Goal: Find contact information: Find phone

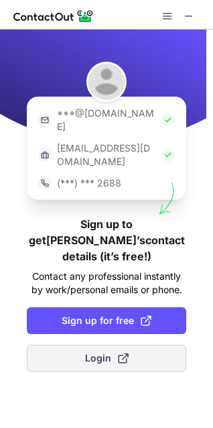
click at [107, 351] on span "Login" at bounding box center [107, 357] width 44 height 13
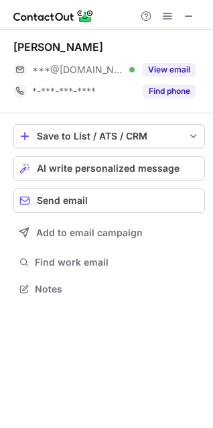
scroll to position [279, 213]
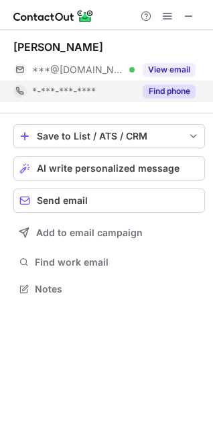
click at [167, 88] on button "Find phone" at bounding box center [169, 91] width 53 height 13
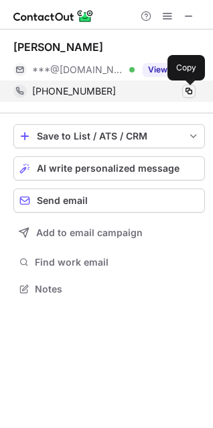
click at [189, 87] on span at bounding box center [189, 91] width 11 height 11
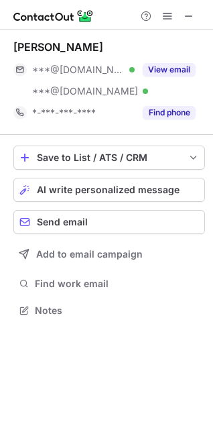
scroll to position [301, 213]
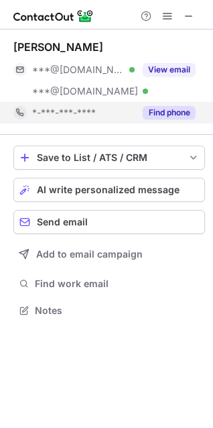
click at [175, 118] on button "Find phone" at bounding box center [169, 112] width 53 height 13
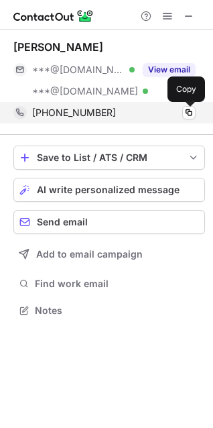
click at [188, 115] on span at bounding box center [189, 112] width 11 height 11
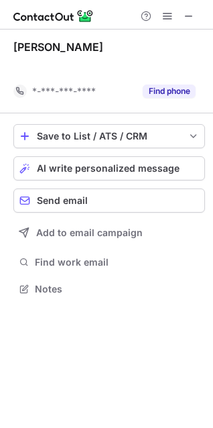
scroll to position [258, 213]
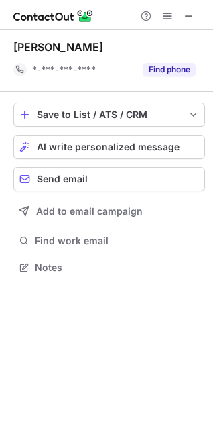
scroll to position [258, 213]
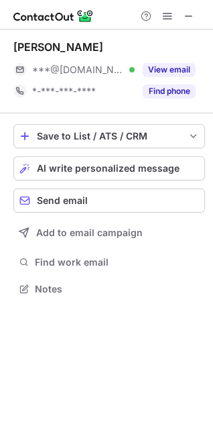
scroll to position [279, 213]
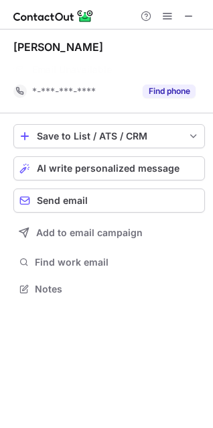
scroll to position [258, 213]
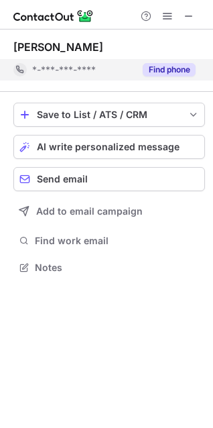
click at [182, 68] on button "Find phone" at bounding box center [169, 69] width 53 height 13
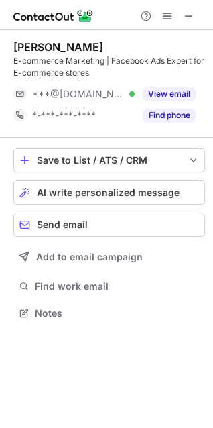
scroll to position [303, 213]
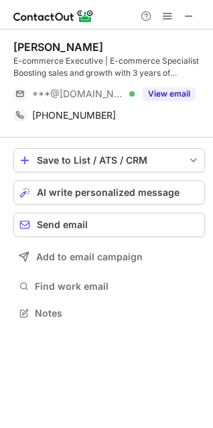
scroll to position [303, 213]
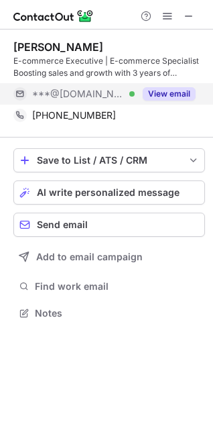
click at [167, 99] on button "View email" at bounding box center [169, 93] width 53 height 13
click at [135, 99] on div "***@gmail.com Verified" at bounding box center [83, 94] width 103 height 12
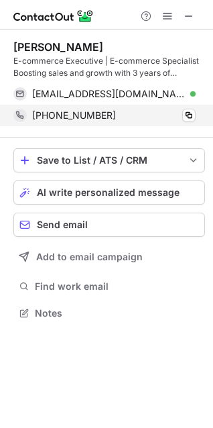
click at [193, 117] on span at bounding box center [189, 115] width 11 height 11
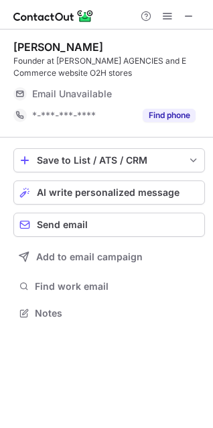
scroll to position [303, 213]
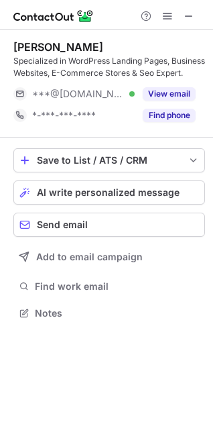
scroll to position [303, 213]
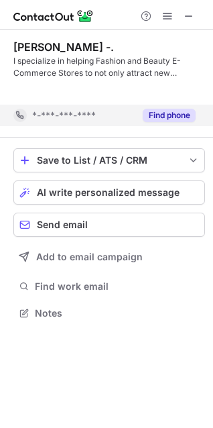
scroll to position [282, 213]
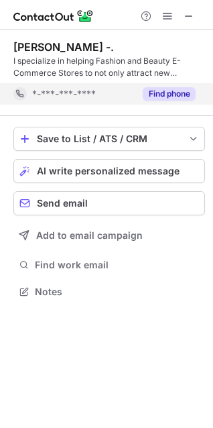
click at [163, 113] on div "[PERSON_NAME] -. I specialize in helping Fashion and Beauty E-Commerce Stores t…" at bounding box center [109, 73] width 192 height 87
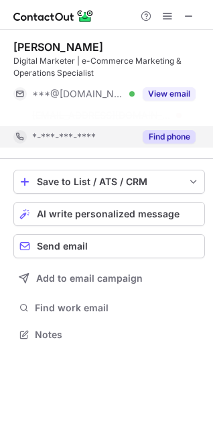
scroll to position [303, 213]
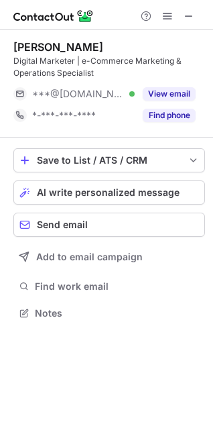
click at [169, 140] on div "Save to List / ATS / CRM List Select Lever Connect Greenhouse Connect Salesforc…" at bounding box center [109, 236] width 192 height 196
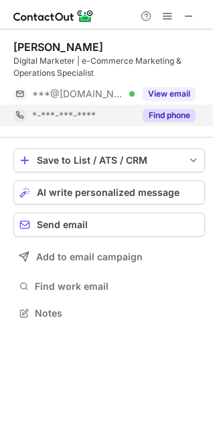
click at [178, 123] on div "Find phone" at bounding box center [165, 115] width 61 height 21
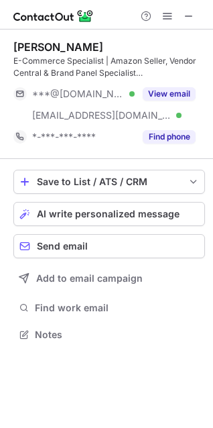
scroll to position [325, 213]
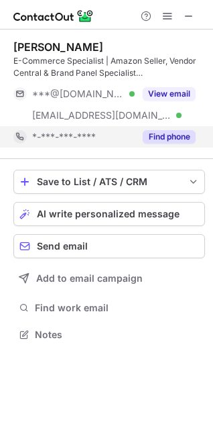
click at [178, 137] on button "Find phone" at bounding box center [169, 136] width 53 height 13
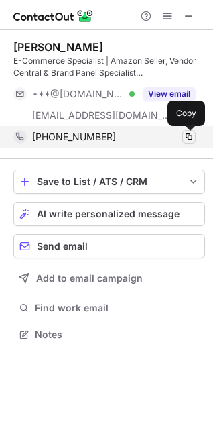
click at [186, 138] on span at bounding box center [189, 136] width 11 height 11
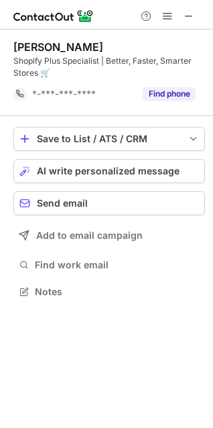
scroll to position [282, 213]
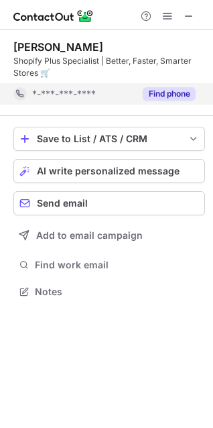
click at [155, 97] on button "Find phone" at bounding box center [169, 93] width 53 height 13
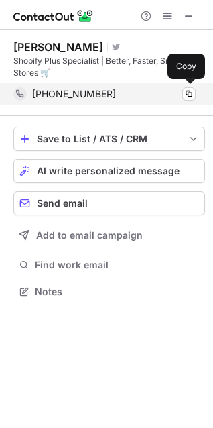
click at [179, 97] on div "+919737496483" at bounding box center [114, 94] width 164 height 12
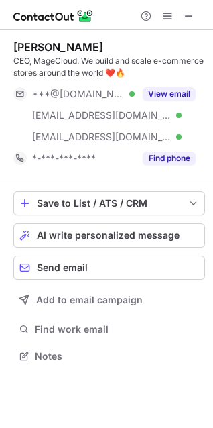
scroll to position [346, 213]
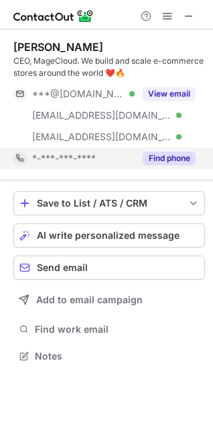
click at [187, 156] on button "Find phone" at bounding box center [169, 158] width 53 height 13
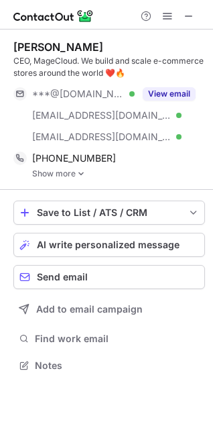
scroll to position [356, 213]
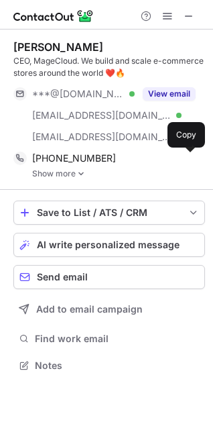
click at [187, 156] on span at bounding box center [189, 158] width 11 height 11
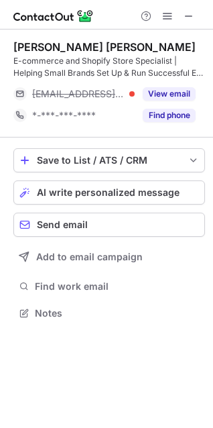
scroll to position [303, 213]
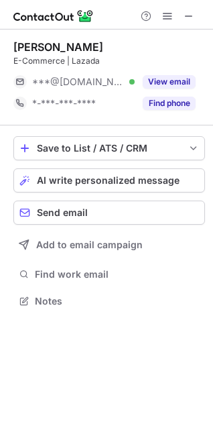
scroll to position [291, 213]
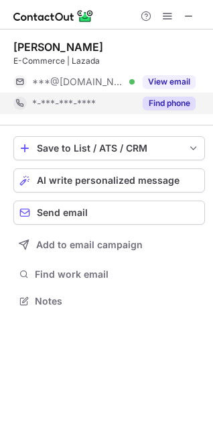
click at [171, 105] on button "Find phone" at bounding box center [169, 103] width 53 height 13
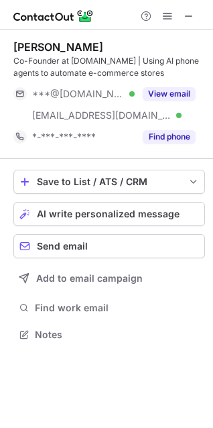
scroll to position [325, 213]
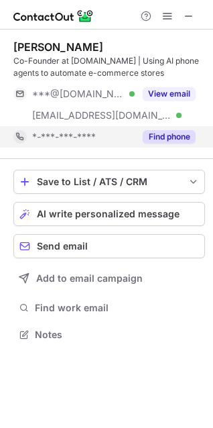
click at [166, 134] on button "Find phone" at bounding box center [169, 136] width 53 height 13
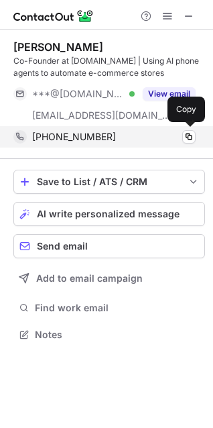
click at [182, 137] on div "+31623548986" at bounding box center [114, 137] width 164 height 12
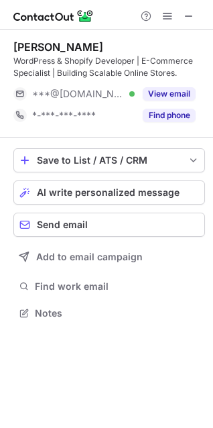
scroll to position [303, 213]
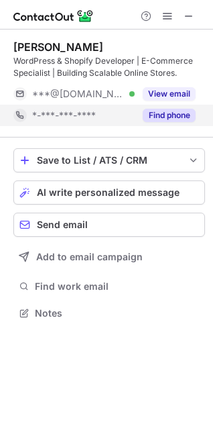
click at [170, 123] on div "Find phone" at bounding box center [165, 115] width 61 height 21
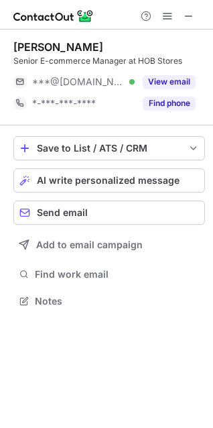
scroll to position [291, 213]
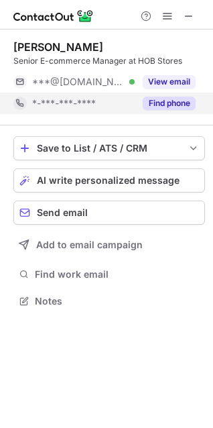
click at [152, 99] on button "Find phone" at bounding box center [169, 103] width 53 height 13
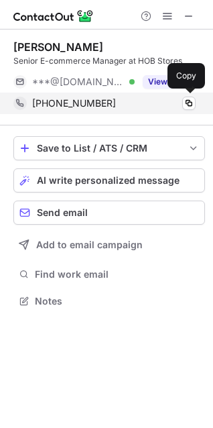
click at [160, 111] on div "+919179740075 Copy" at bounding box center [104, 103] width 182 height 21
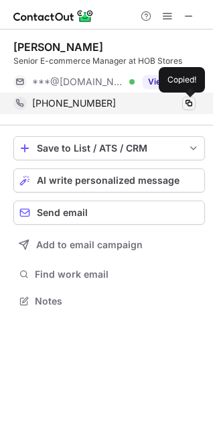
click at [186, 102] on span at bounding box center [189, 103] width 11 height 11
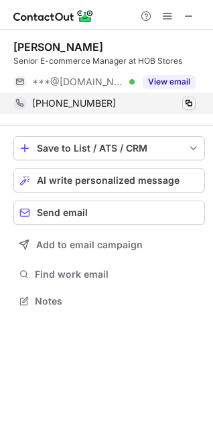
click at [186, 102] on span at bounding box center [189, 103] width 11 height 11
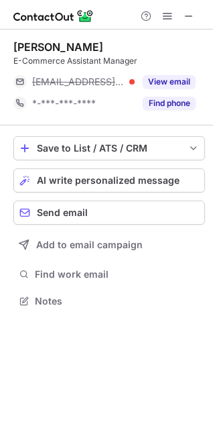
scroll to position [291, 213]
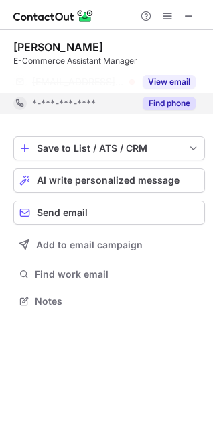
click at [163, 109] on button "Find phone" at bounding box center [169, 103] width 53 height 13
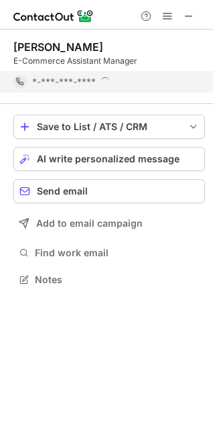
scroll to position [270, 213]
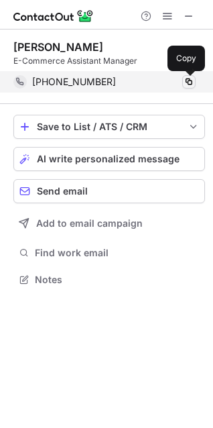
click at [194, 77] on span at bounding box center [189, 81] width 11 height 11
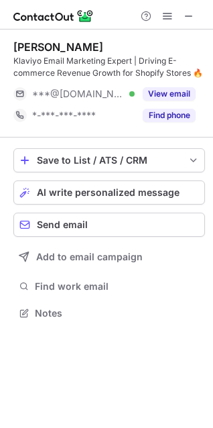
scroll to position [303, 213]
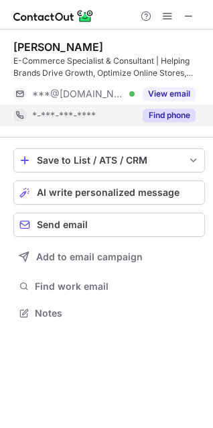
click at [160, 118] on button "Find phone" at bounding box center [169, 115] width 53 height 13
click at [182, 125] on div "Find phone" at bounding box center [165, 115] width 61 height 21
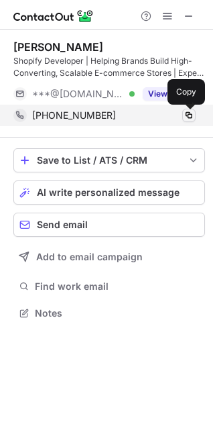
click at [195, 111] on button at bounding box center [188, 115] width 13 height 13
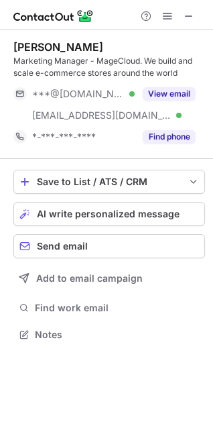
scroll to position [325, 213]
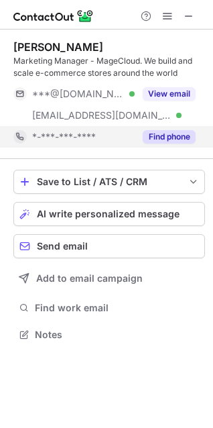
click at [168, 144] on div "Find phone" at bounding box center [165, 136] width 61 height 21
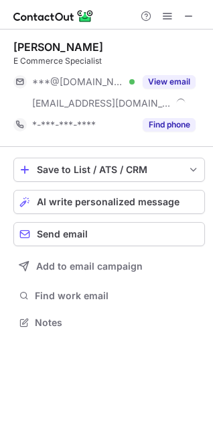
scroll to position [313, 213]
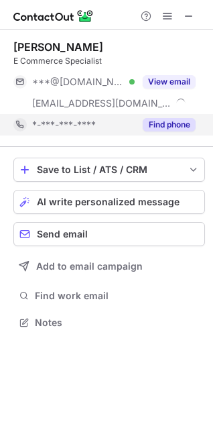
click at [169, 122] on button "Find phone" at bounding box center [169, 124] width 53 height 13
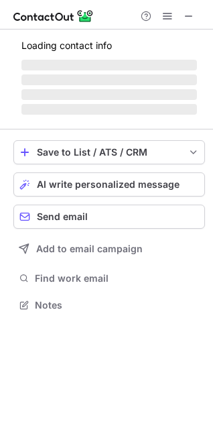
scroll to position [303, 213]
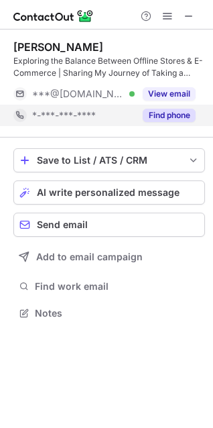
click at [150, 116] on button "Find phone" at bounding box center [169, 115] width 53 height 13
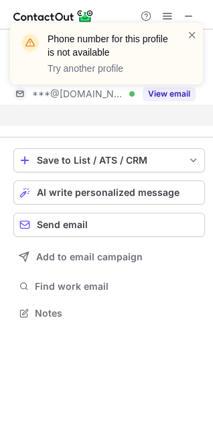
scroll to position [282, 213]
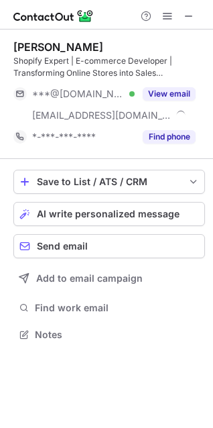
scroll to position [325, 213]
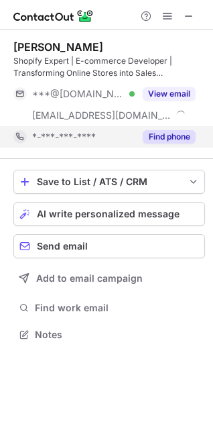
click at [191, 144] on div "Find phone" at bounding box center [165, 136] width 61 height 21
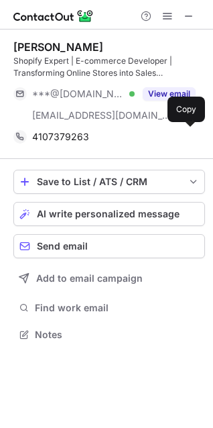
click at [191, 144] on div "4107379263 Copy" at bounding box center [104, 136] width 182 height 21
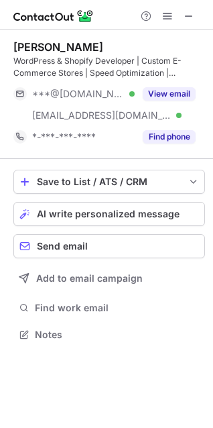
scroll to position [325, 213]
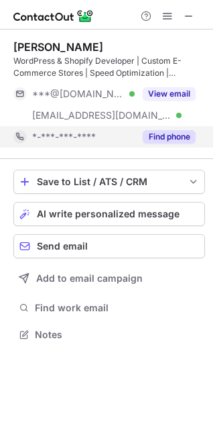
click at [171, 142] on button "Find phone" at bounding box center [169, 136] width 53 height 13
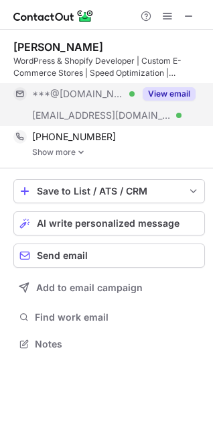
scroll to position [335, 213]
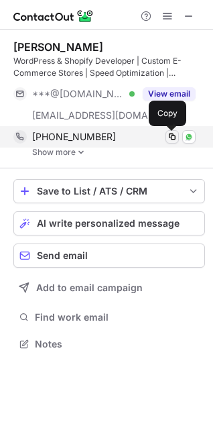
click at [174, 135] on span at bounding box center [172, 136] width 11 height 11
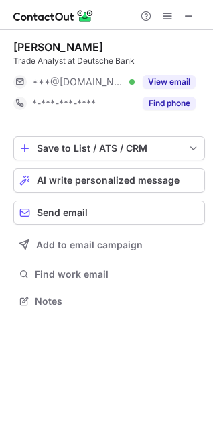
scroll to position [291, 213]
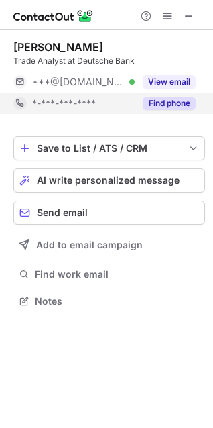
click at [154, 105] on button "Find phone" at bounding box center [169, 103] width 53 height 13
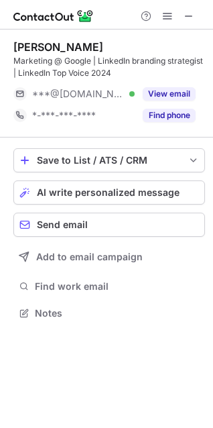
scroll to position [303, 213]
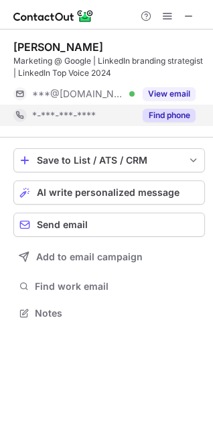
click at [180, 121] on button "Find phone" at bounding box center [169, 115] width 53 height 13
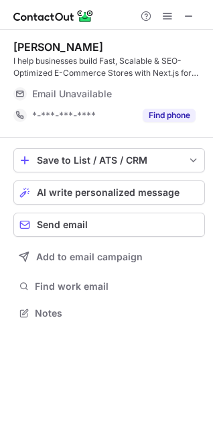
scroll to position [303, 213]
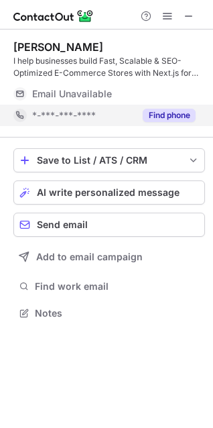
click at [154, 110] on button "Find phone" at bounding box center [169, 115] width 53 height 13
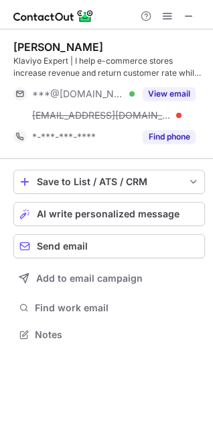
scroll to position [325, 213]
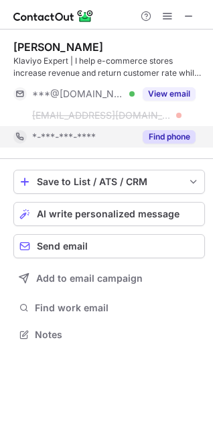
click at [156, 142] on button "Find phone" at bounding box center [169, 136] width 53 height 13
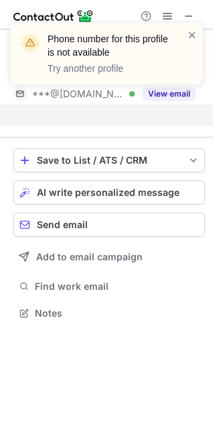
scroll to position [282, 213]
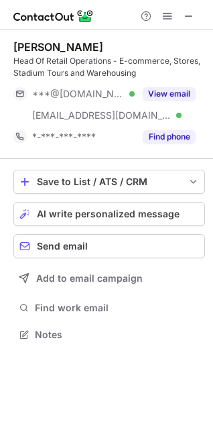
scroll to position [325, 213]
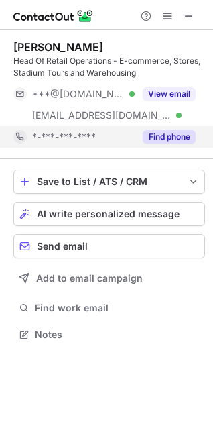
click at [169, 136] on button "Find phone" at bounding box center [169, 136] width 53 height 13
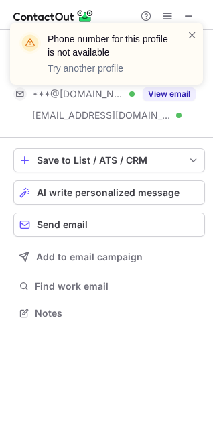
scroll to position [303, 213]
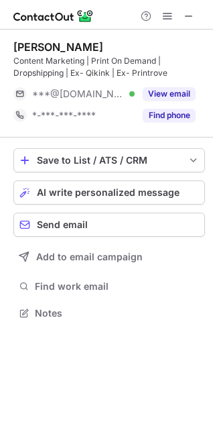
scroll to position [303, 213]
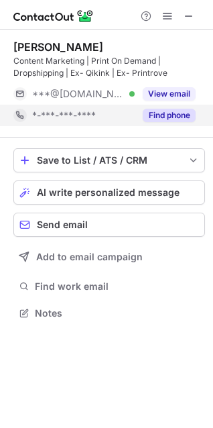
click at [160, 118] on button "Find phone" at bounding box center [169, 115] width 53 height 13
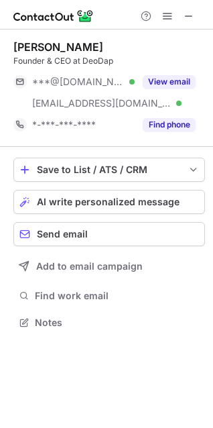
scroll to position [313, 213]
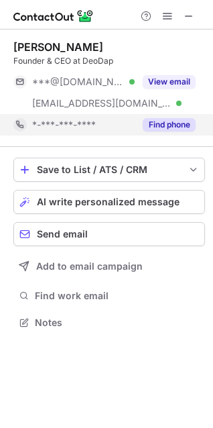
click at [163, 127] on button "Find phone" at bounding box center [169, 124] width 53 height 13
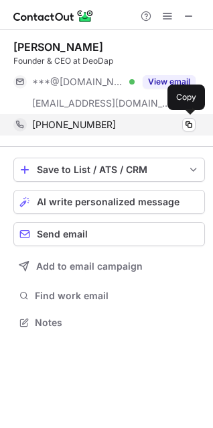
click at [187, 131] on div "+919033250822 Copy" at bounding box center [104, 124] width 182 height 21
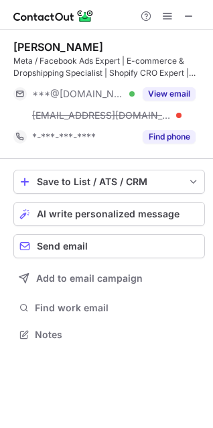
scroll to position [325, 213]
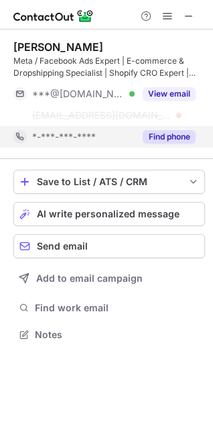
click at [183, 131] on button "Find phone" at bounding box center [169, 136] width 53 height 13
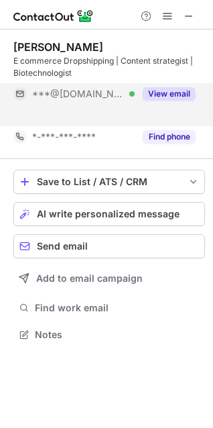
scroll to position [303, 213]
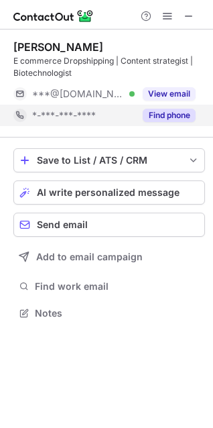
click at [170, 119] on button "Find phone" at bounding box center [169, 115] width 53 height 13
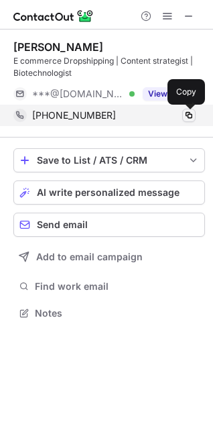
click at [191, 116] on span at bounding box center [189, 115] width 11 height 11
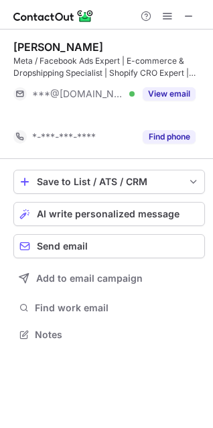
scroll to position [303, 213]
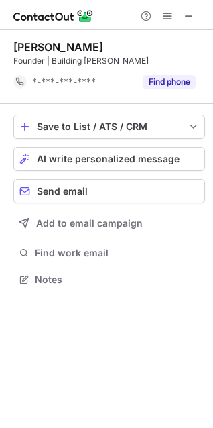
scroll to position [270, 213]
click at [161, 97] on div "Kajal Suri Founder | Building Indi Rack *-***-***-**** Find phone" at bounding box center [109, 67] width 192 height 74
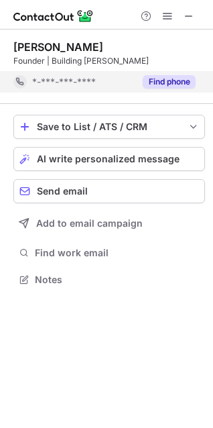
click at [170, 74] on div "Find phone" at bounding box center [165, 81] width 61 height 21
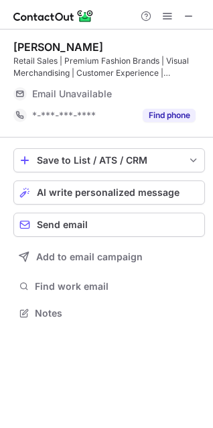
scroll to position [303, 213]
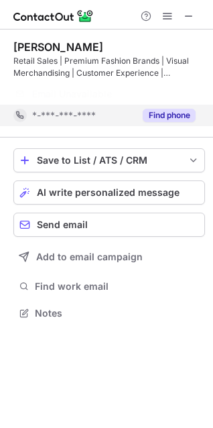
click at [166, 121] on button "Find phone" at bounding box center [169, 115] width 53 height 13
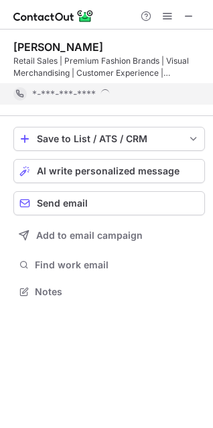
scroll to position [282, 213]
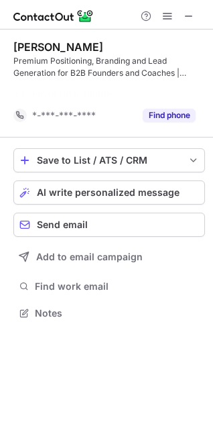
scroll to position [282, 213]
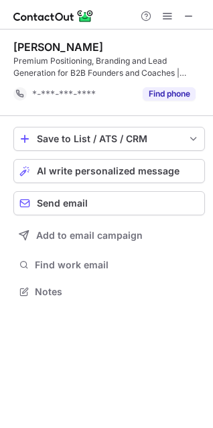
click at [166, 121] on div "Save to List / ATS / CRM List Select Lever Connect Greenhouse Connect Salesforc…" at bounding box center [109, 214] width 192 height 196
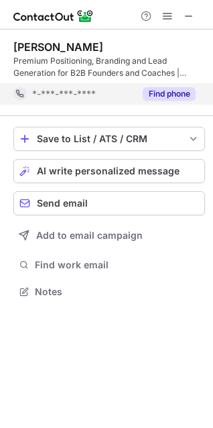
click at [164, 95] on button "Find phone" at bounding box center [169, 93] width 53 height 13
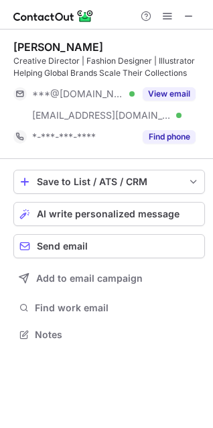
scroll to position [325, 213]
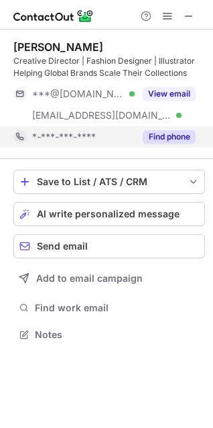
click at [162, 136] on button "Find phone" at bounding box center [169, 136] width 53 height 13
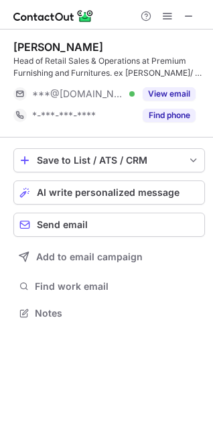
scroll to position [303, 213]
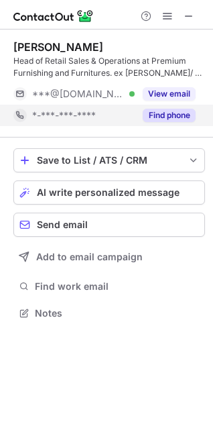
click at [174, 109] on button "Find phone" at bounding box center [169, 115] width 53 height 13
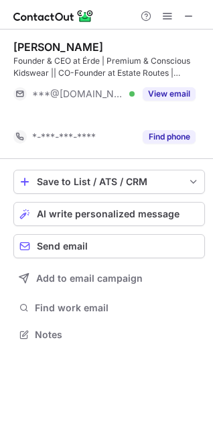
scroll to position [303, 213]
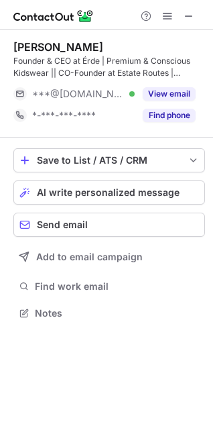
click at [163, 142] on div "Save to List / ATS / CRM List Select Lever Connect Greenhouse Connect Salesforc…" at bounding box center [109, 236] width 192 height 196
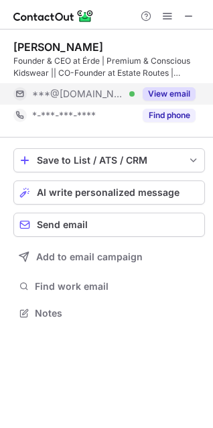
click at [167, 103] on div "View email" at bounding box center [165, 93] width 61 height 21
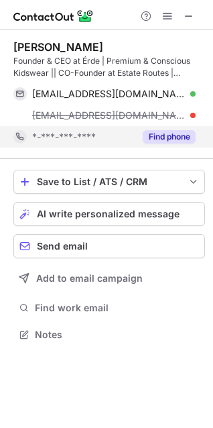
scroll to position [325, 213]
click at [167, 109] on div "[EMAIL_ADDRESS][DOMAIN_NAME]" at bounding box center [114, 115] width 164 height 12
click at [168, 133] on button "Find phone" at bounding box center [169, 136] width 53 height 13
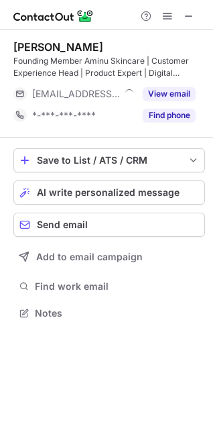
scroll to position [303, 213]
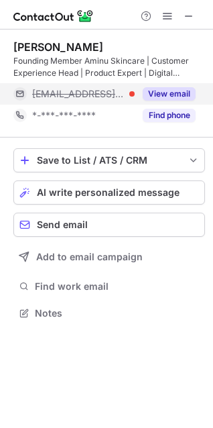
click at [186, 118] on button "Find phone" at bounding box center [169, 115] width 53 height 13
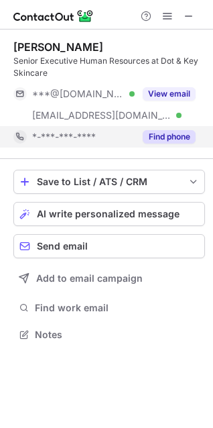
scroll to position [325, 213]
click at [160, 133] on button "Find phone" at bounding box center [169, 136] width 53 height 13
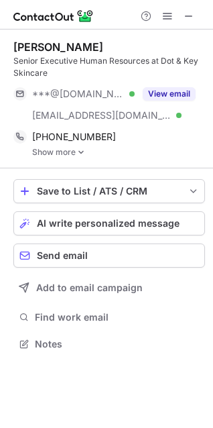
scroll to position [335, 213]
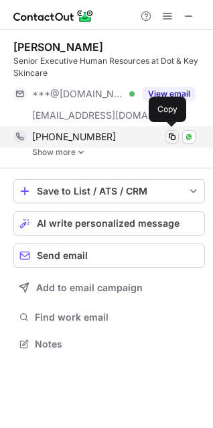
click at [170, 136] on span at bounding box center [172, 136] width 11 height 11
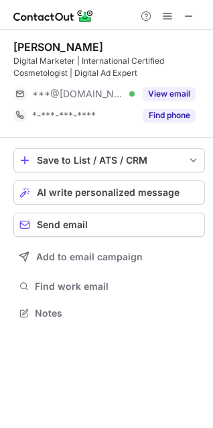
scroll to position [303, 213]
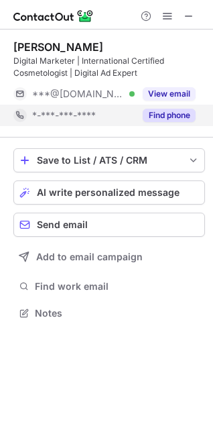
click at [186, 117] on button "Find phone" at bounding box center [169, 115] width 53 height 13
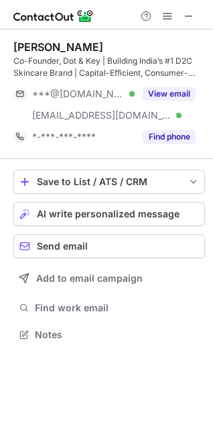
scroll to position [325, 213]
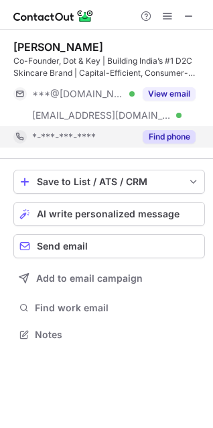
click at [184, 130] on button "Find phone" at bounding box center [169, 136] width 53 height 13
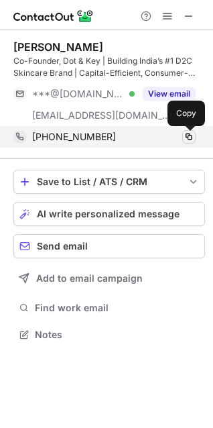
click at [187, 140] on span at bounding box center [189, 136] width 11 height 11
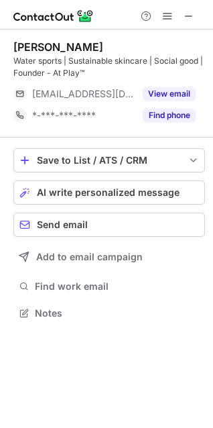
scroll to position [303, 213]
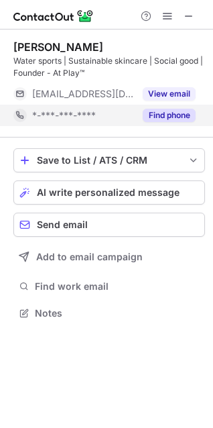
click at [158, 115] on button "Find phone" at bounding box center [169, 115] width 53 height 13
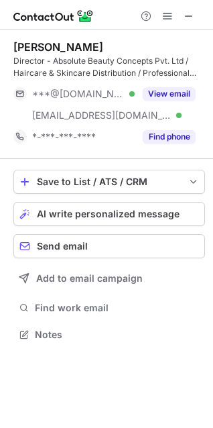
scroll to position [325, 213]
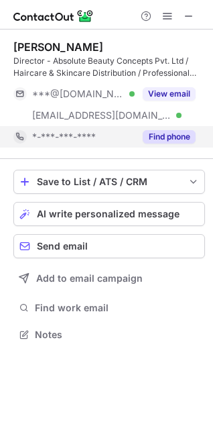
click at [177, 131] on button "Find phone" at bounding box center [169, 136] width 53 height 13
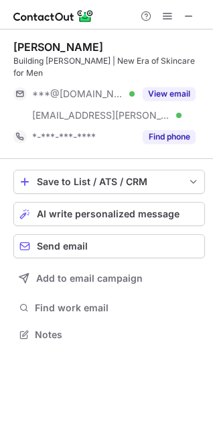
scroll to position [313, 213]
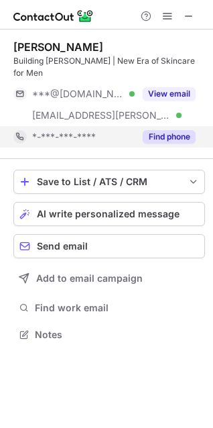
click at [174, 130] on button "Find phone" at bounding box center [169, 136] width 53 height 13
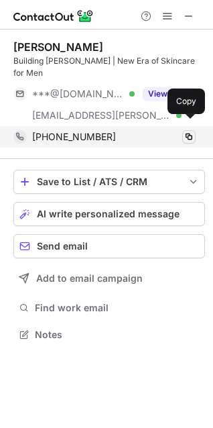
click at [187, 131] on span at bounding box center [189, 136] width 11 height 11
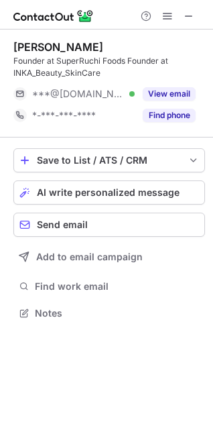
scroll to position [303, 213]
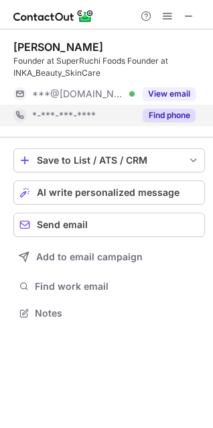
click at [176, 116] on button "Find phone" at bounding box center [169, 115] width 53 height 13
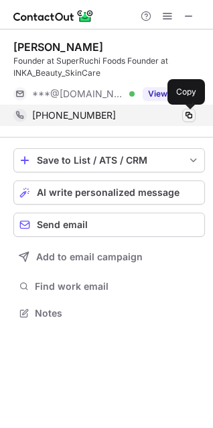
click at [195, 114] on button at bounding box center [188, 115] width 13 height 13
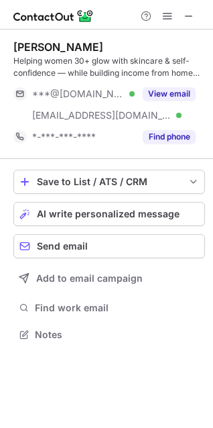
scroll to position [325, 213]
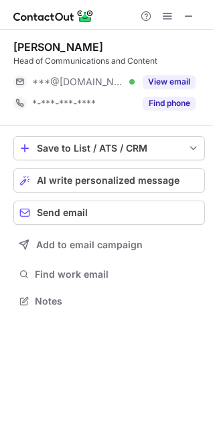
scroll to position [291, 213]
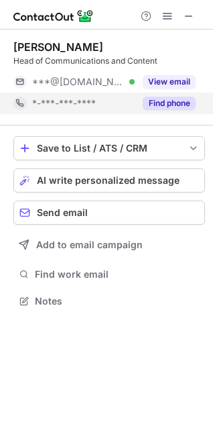
drag, startPoint x: 147, startPoint y: 3, endPoint x: 168, endPoint y: 102, distance: 101.6
click at [168, 102] on button "Find phone" at bounding box center [169, 103] width 53 height 13
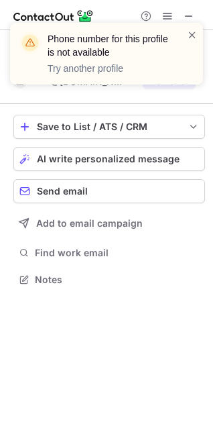
scroll to position [270, 213]
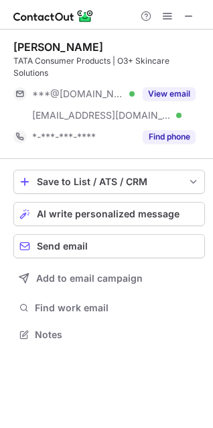
scroll to position [325, 213]
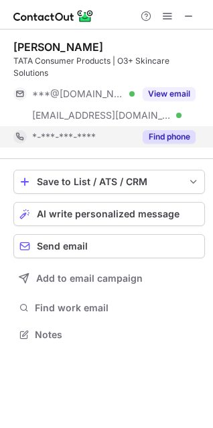
click at [166, 126] on div "Find phone" at bounding box center [165, 136] width 61 height 21
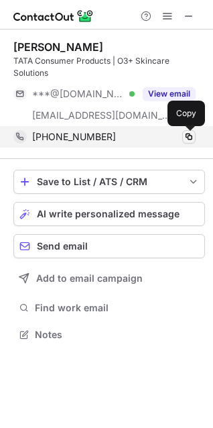
click at [189, 137] on span at bounding box center [189, 136] width 11 height 11
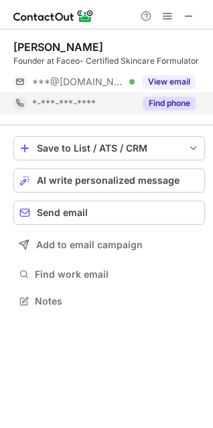
scroll to position [291, 213]
click at [170, 126] on div "Save to List / ATS / CRM List Select Lever Connect Greenhouse Connect Salesforc…" at bounding box center [109, 223] width 192 height 196
click at [169, 103] on button "Find phone" at bounding box center [169, 103] width 53 height 13
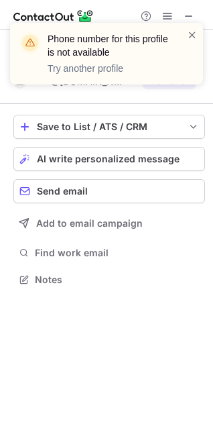
scroll to position [270, 213]
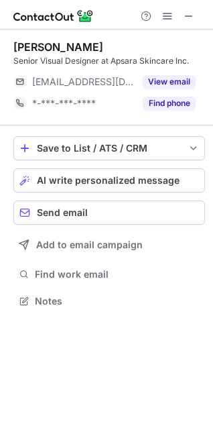
scroll to position [291, 213]
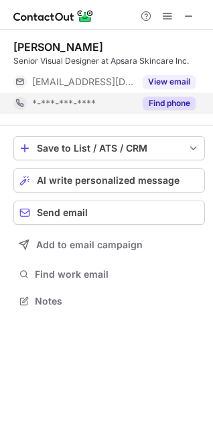
click at [159, 101] on button "Find phone" at bounding box center [169, 103] width 53 height 13
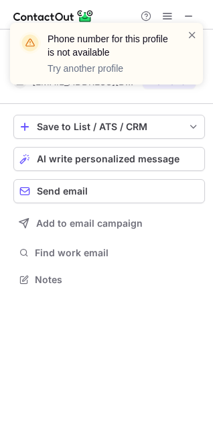
scroll to position [270, 213]
